Goal: Task Accomplishment & Management: Use online tool/utility

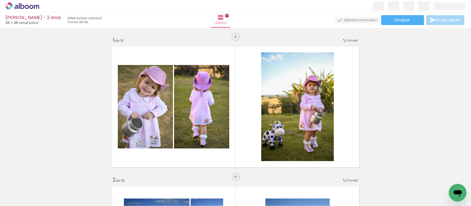
scroll to position [2118, 0]
